Goal: Browse casually

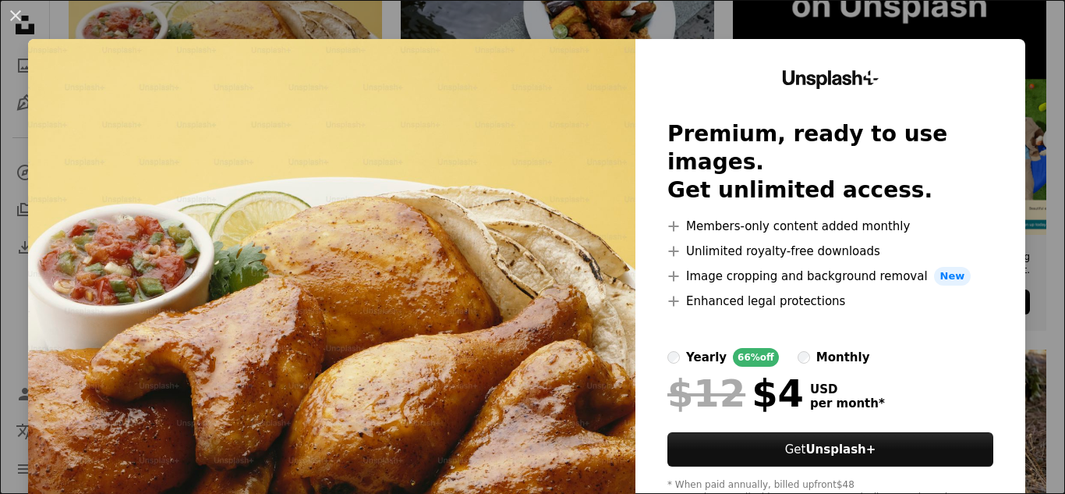
click at [466, 185] on img at bounding box center [331, 287] width 607 height 496
click at [14, 16] on button "An X shape" at bounding box center [15, 15] width 19 height 19
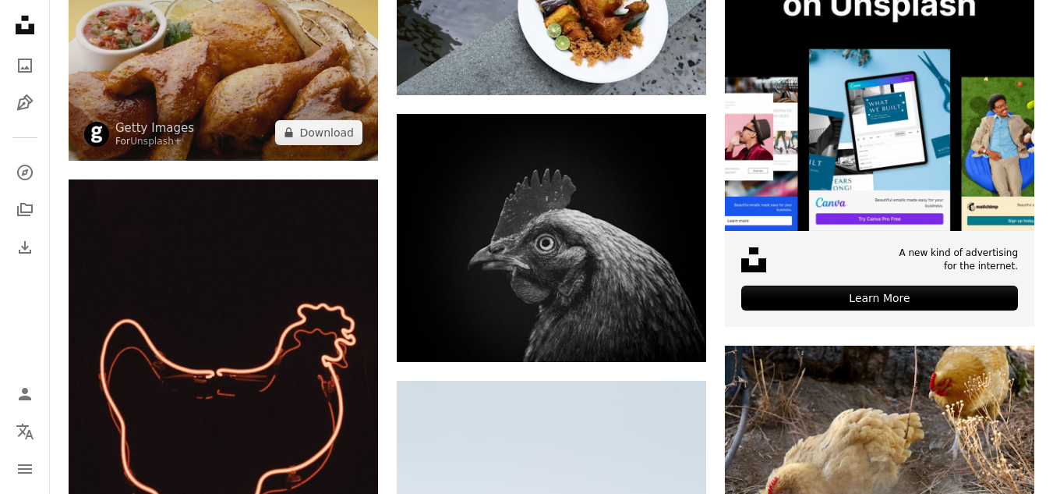
click at [278, 85] on img at bounding box center [224, 40] width 310 height 239
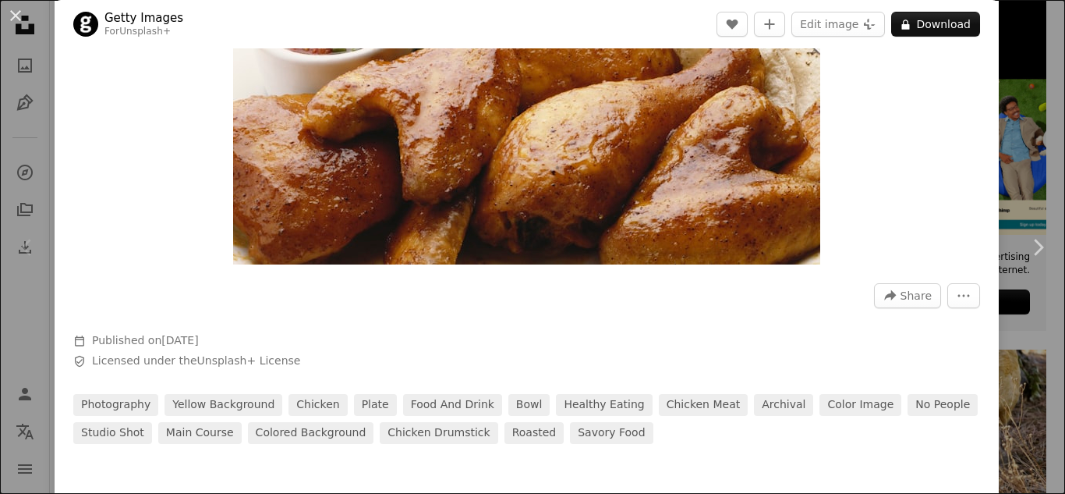
scroll to position [390, 0]
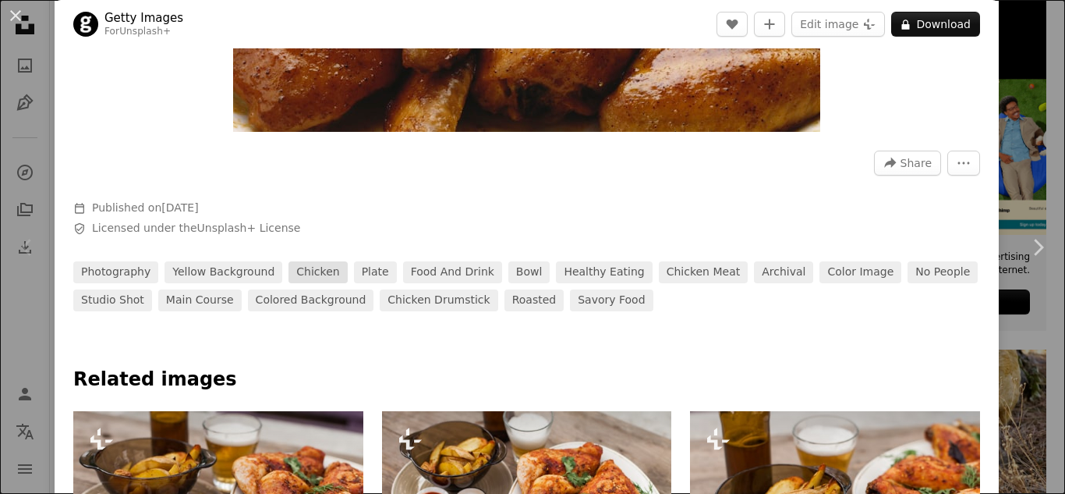
click at [317, 277] on link "chicken" at bounding box center [317, 272] width 58 height 22
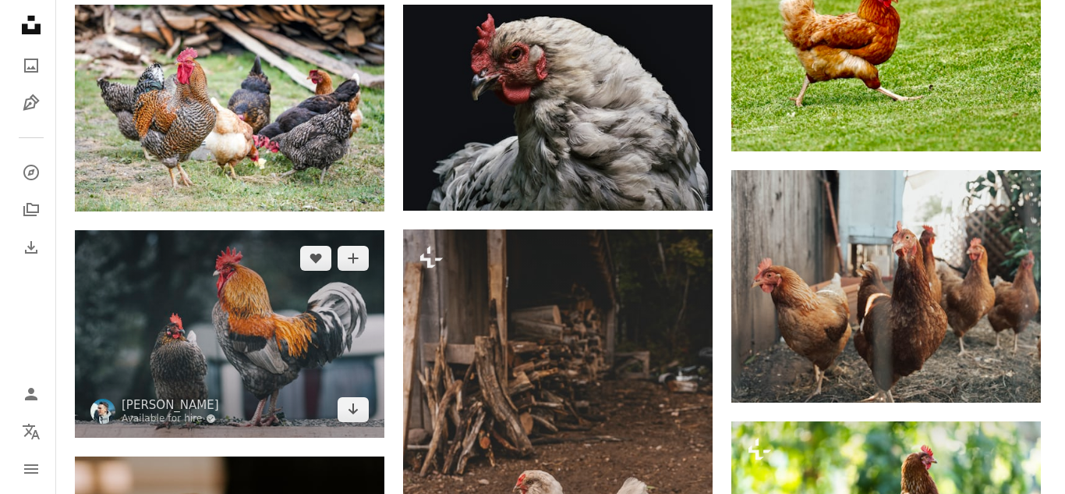
scroll to position [985, 0]
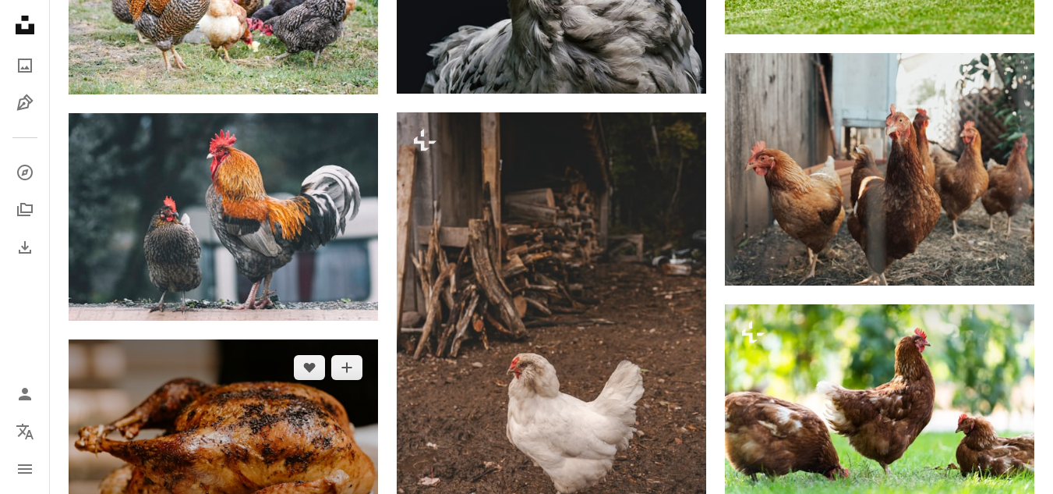
click at [261, 378] on img at bounding box center [224, 442] width 310 height 207
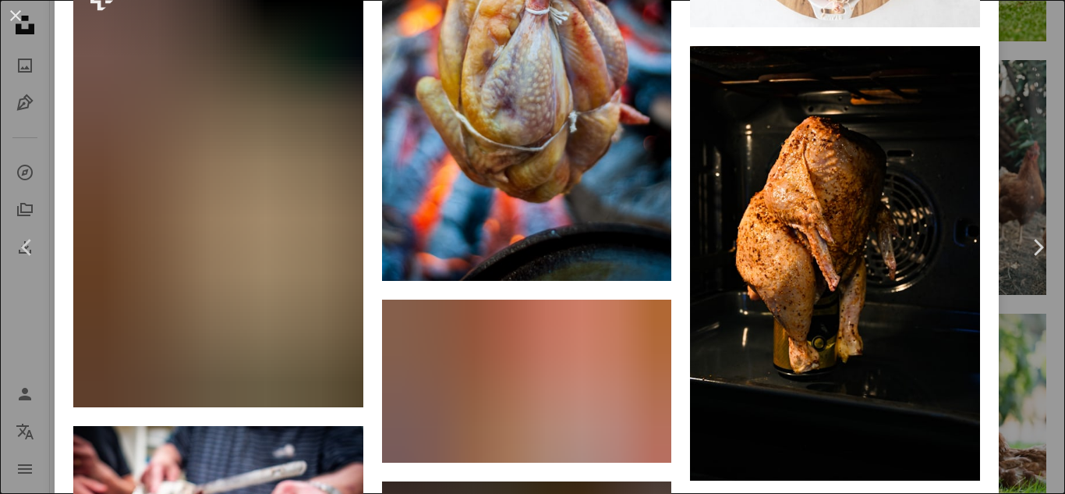
scroll to position [4820, 0]
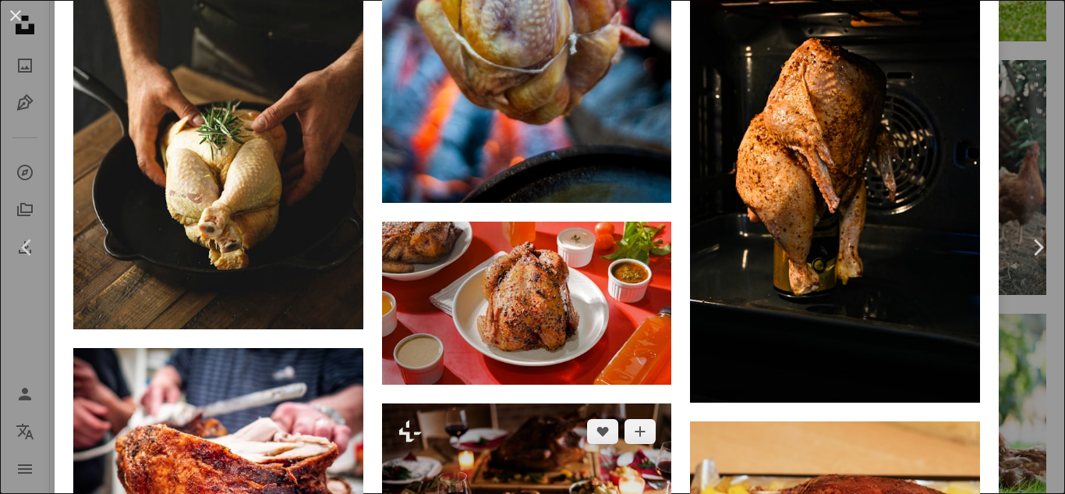
click at [504, 418] on img at bounding box center [527, 499] width 290 height 193
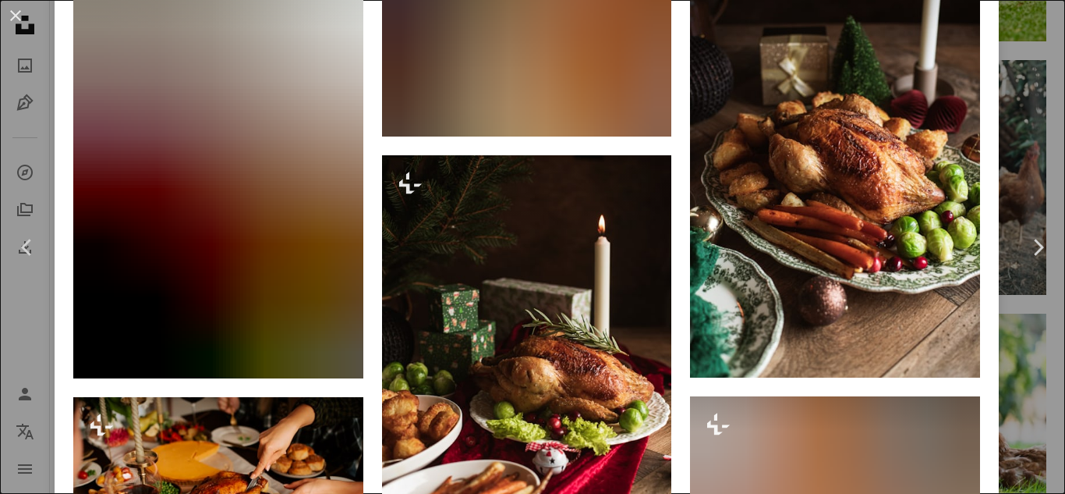
scroll to position [624, 0]
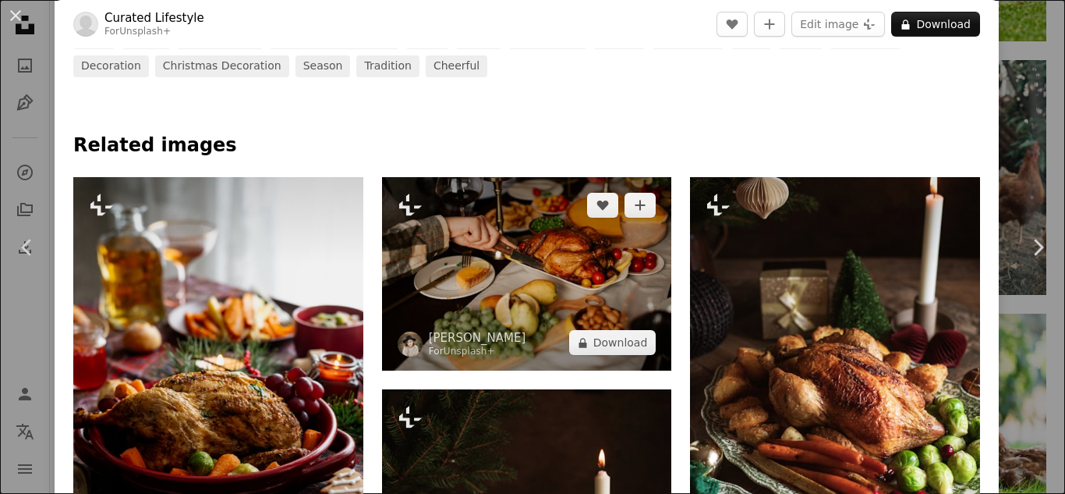
click at [646, 300] on img at bounding box center [527, 273] width 290 height 193
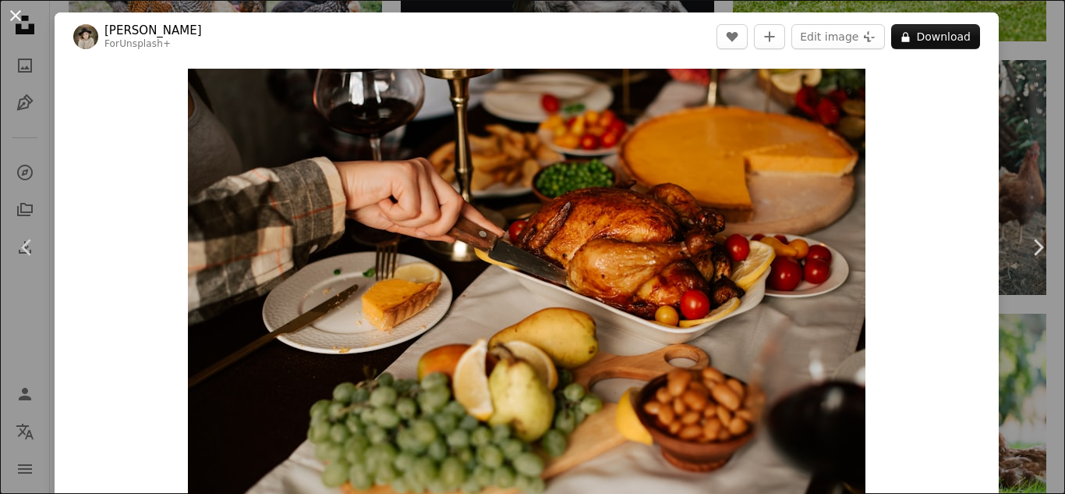
click at [10, 25] on button "An X shape" at bounding box center [15, 15] width 19 height 19
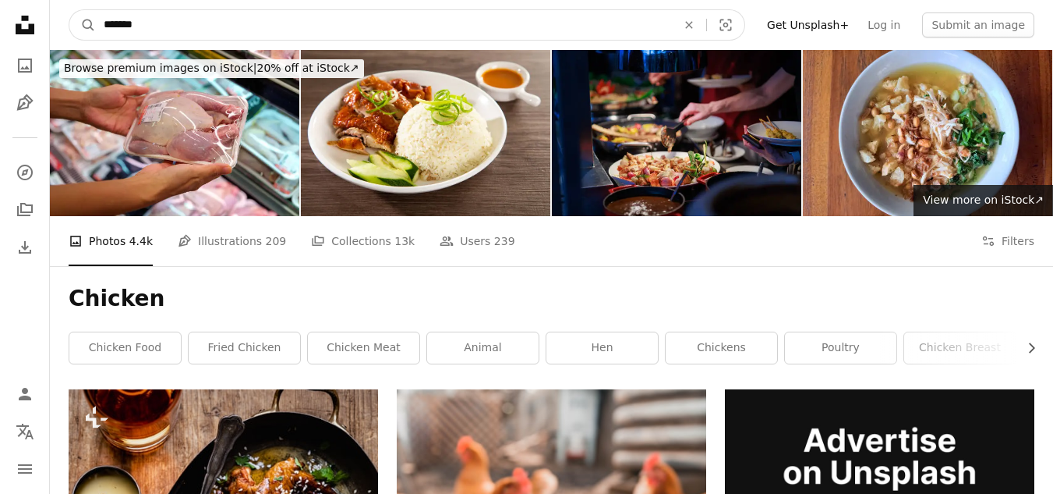
drag, startPoint x: 165, startPoint y: 35, endPoint x: 100, endPoint y: 39, distance: 64.8
click at [100, 39] on input "*******" at bounding box center [384, 25] width 576 height 30
type input "**********"
click at [69, 10] on button "A magnifying glass" at bounding box center [82, 25] width 27 height 30
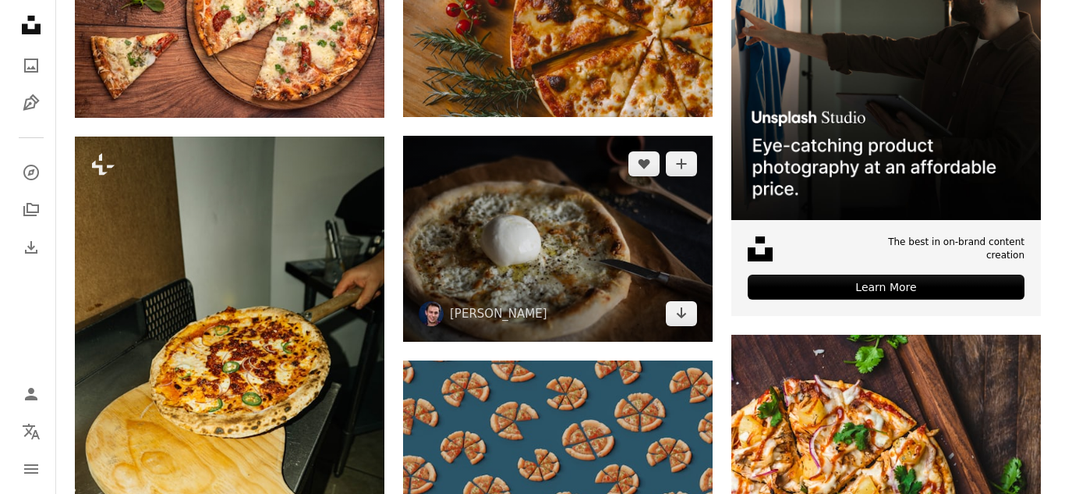
scroll to position [468, 0]
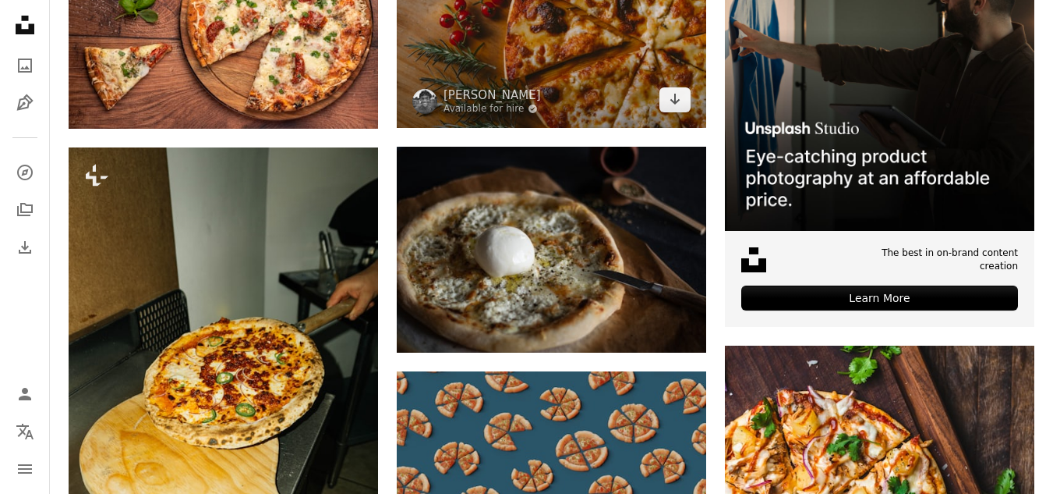
click at [520, 72] on img at bounding box center [552, 24] width 310 height 206
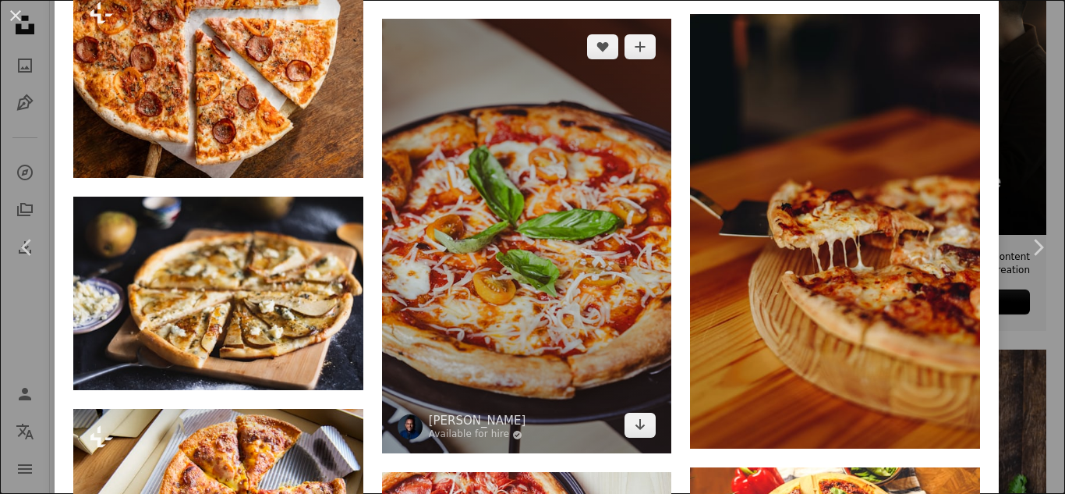
scroll to position [1949, 0]
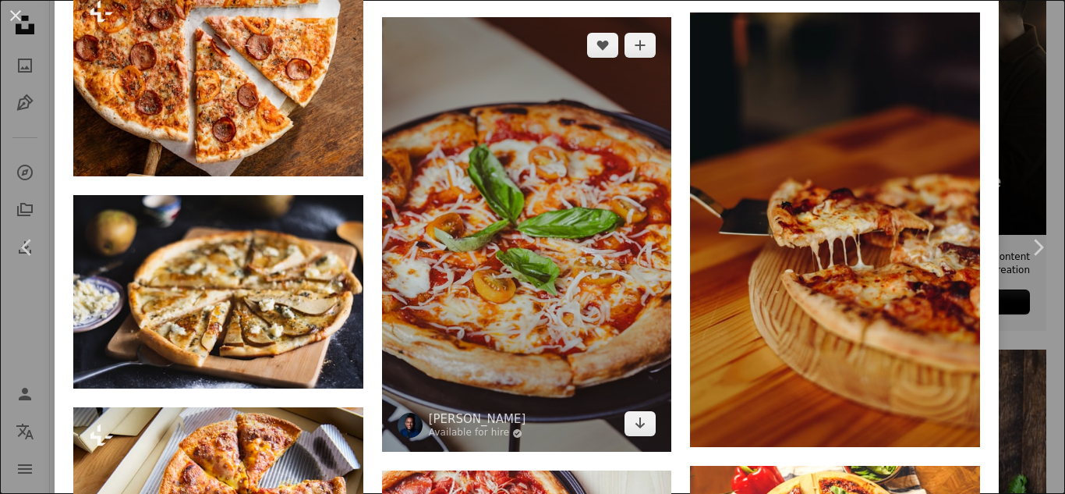
click at [451, 189] on img at bounding box center [527, 234] width 290 height 435
